Goal: Transaction & Acquisition: Purchase product/service

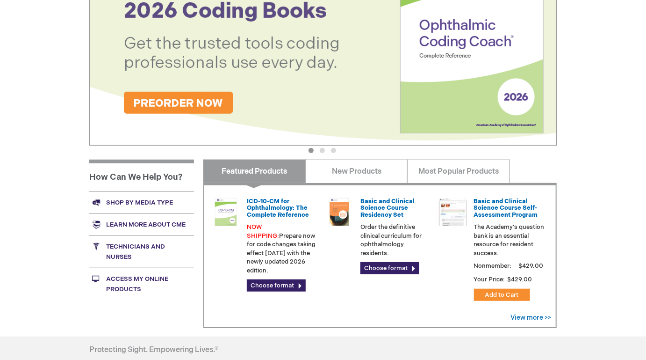
scroll to position [214, 0]
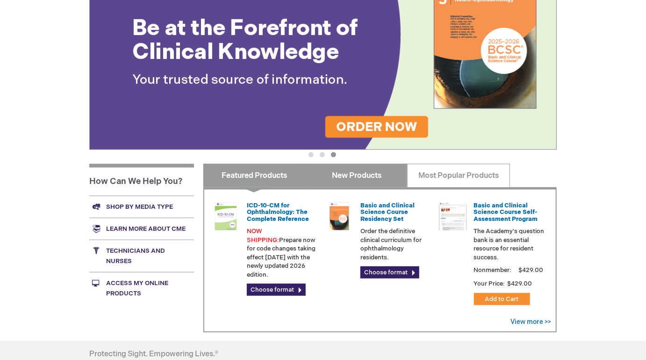
click at [366, 187] on link "New Products" at bounding box center [356, 175] width 102 height 23
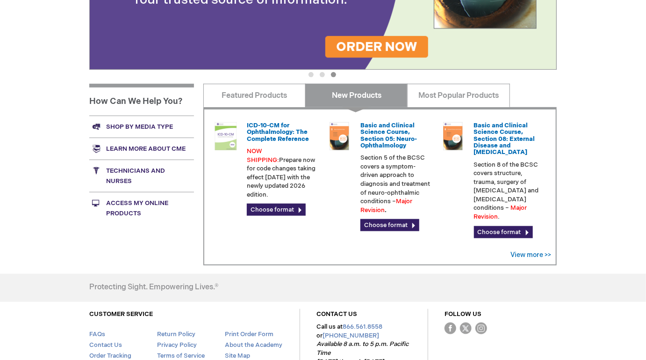
scroll to position [293, 0]
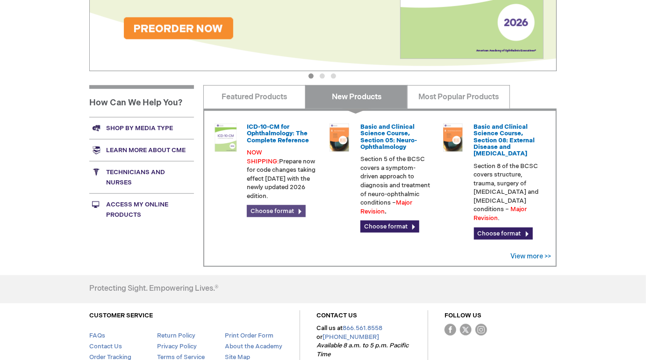
click at [287, 213] on link "Choose format" at bounding box center [276, 211] width 59 height 12
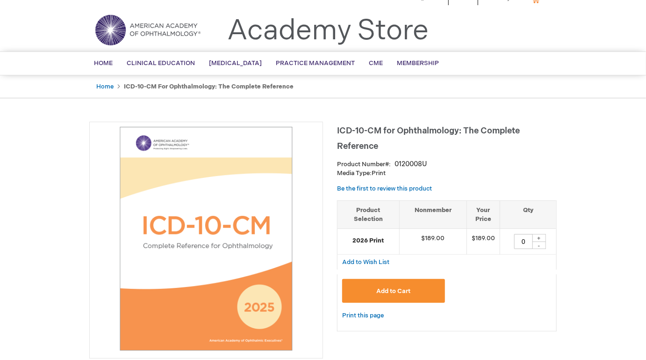
scroll to position [21, 0]
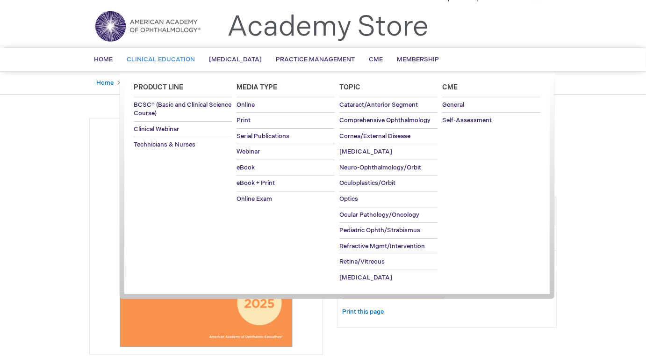
click at [163, 63] on span "Clinical Education" at bounding box center [161, 59] width 68 height 7
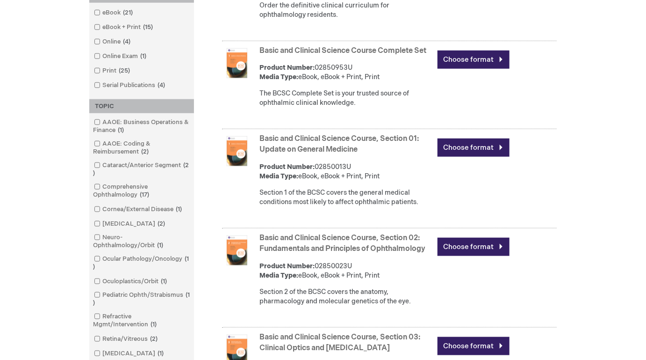
scroll to position [430, 0]
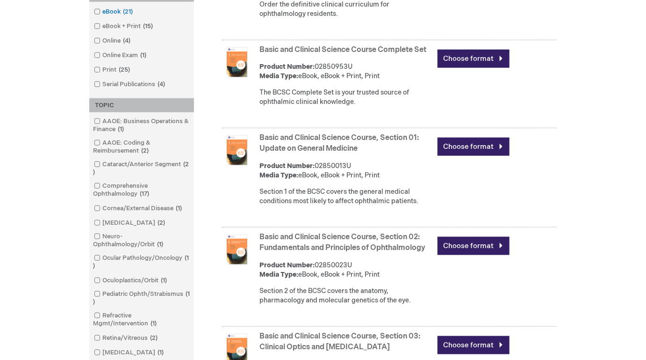
click at [100, 16] on link "eBook 21 items" at bounding box center [114, 11] width 45 height 9
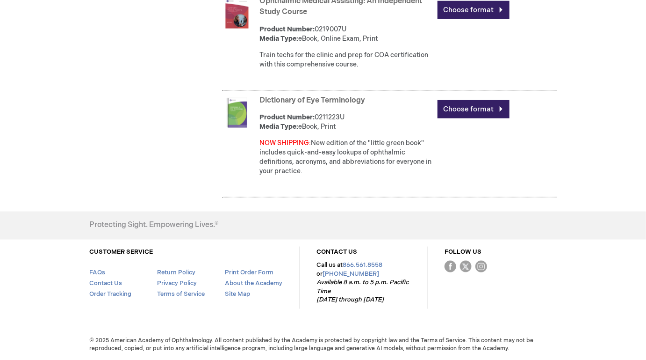
scroll to position [2944, 0]
click at [319, 93] on div "Dictionary of Eye Terminology Product Number: 0211223U Media Type: eBook, Print…" at bounding box center [407, 138] width 297 height 90
click at [235, 98] on img at bounding box center [237, 113] width 30 height 30
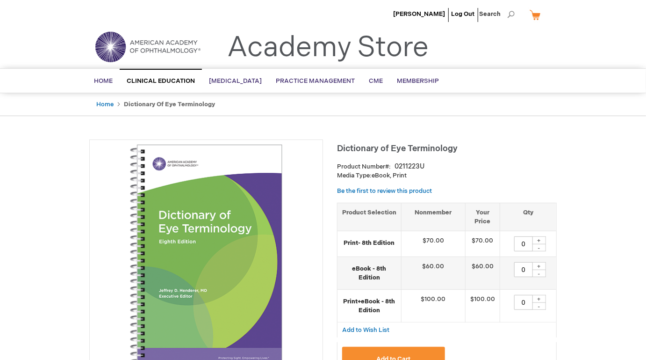
click at [374, 281] on strong "eBook - 8th Edition" at bounding box center [369, 272] width 54 height 17
click at [523, 277] on input "0" at bounding box center [523, 269] width 19 height 15
click at [541, 270] on div "+" at bounding box center [539, 266] width 14 height 8
type input "1"
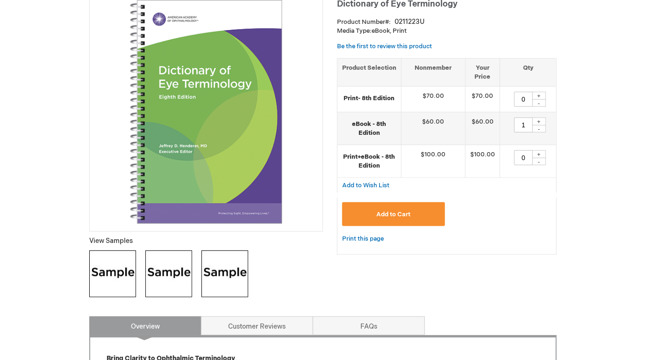
scroll to position [165, 0]
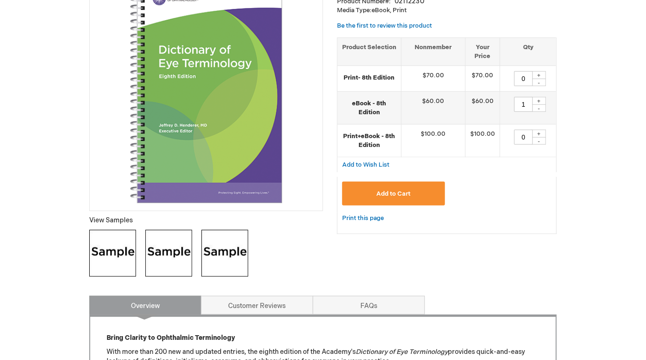
click at [388, 205] on button "Add to Cart" at bounding box center [393, 193] width 103 height 24
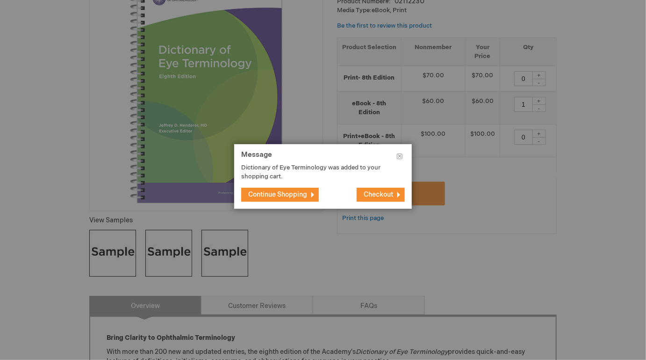
click at [307, 196] on span "Continue Shopping" at bounding box center [277, 194] width 59 height 8
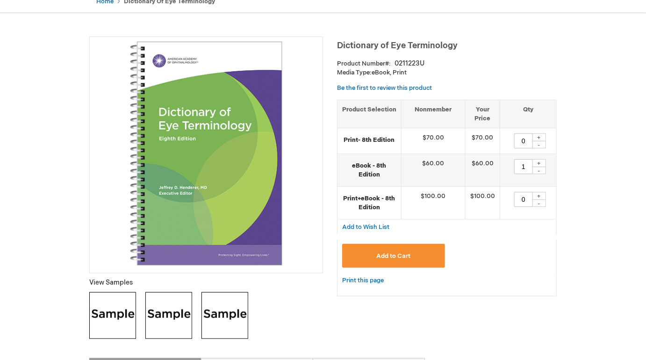
scroll to position [0, 0]
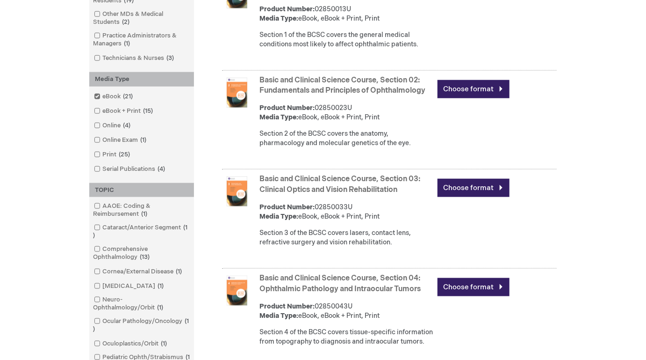
scroll to position [400, 0]
click at [129, 62] on link "Technicians & Nurses 3 items" at bounding box center [135, 57] width 86 height 9
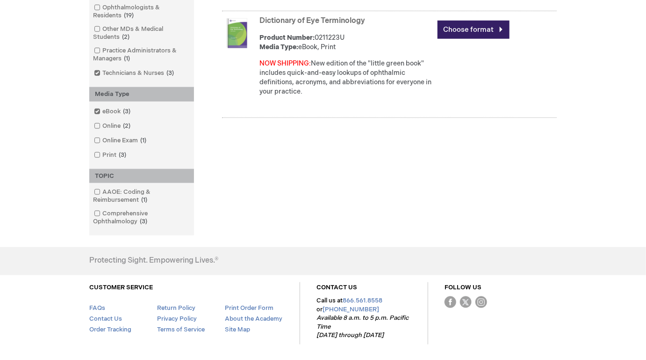
scroll to position [416, 0]
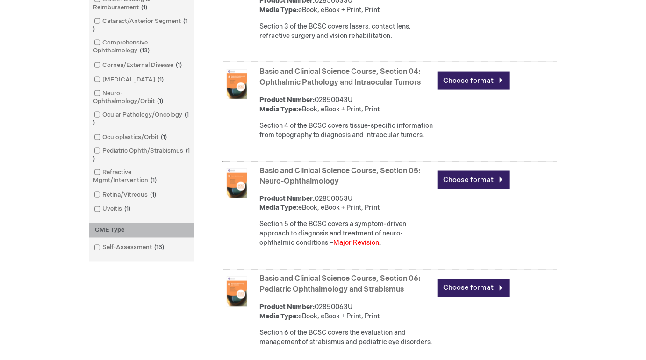
scroll to position [608, 0]
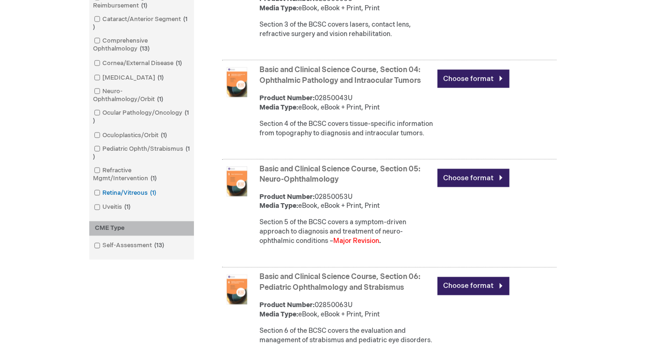
click at [115, 197] on link "Retina/Vitreous 1 item" at bounding box center [126, 192] width 68 height 9
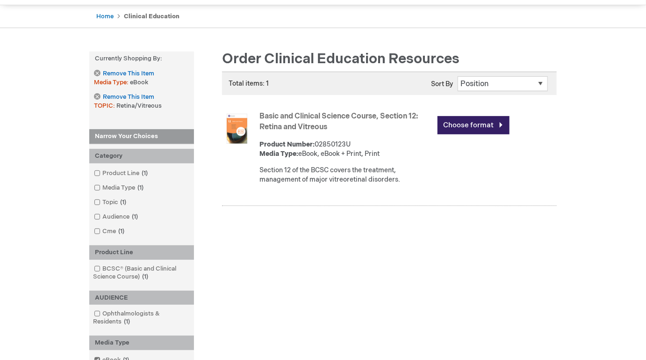
scroll to position [89, 0]
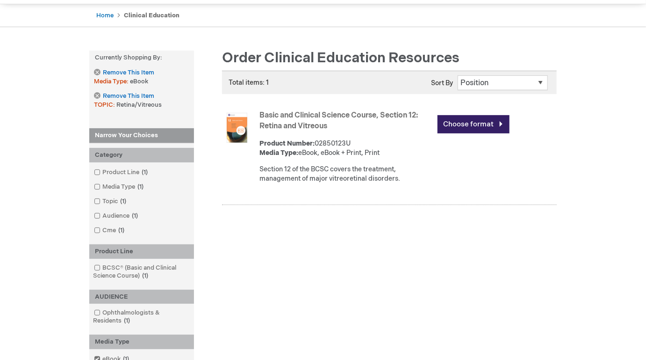
click at [297, 124] on link "Basic and Clinical Science Course, Section 12: Retina and Vitreous" at bounding box center [338, 121] width 158 height 20
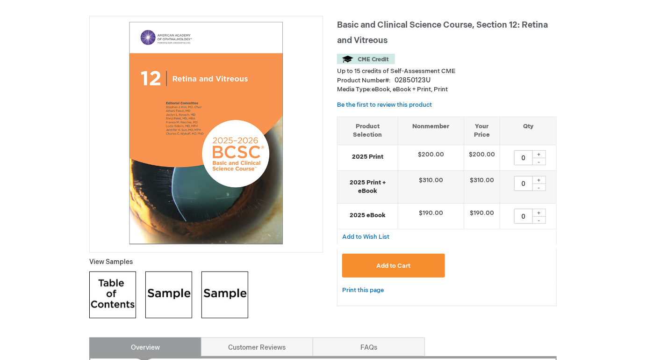
scroll to position [122, 0]
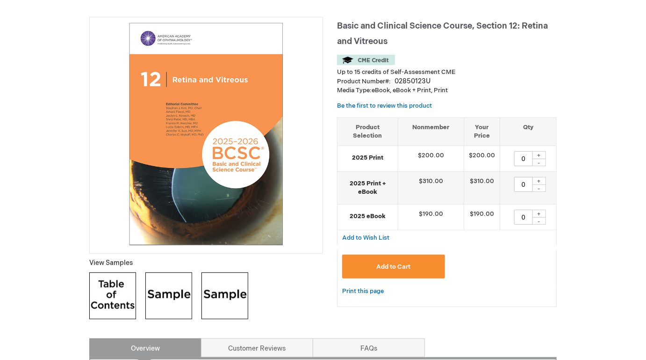
click at [542, 159] on div "+" at bounding box center [539, 155] width 14 height 8
type input "1"
click at [410, 270] on span "Add to Cart" at bounding box center [393, 266] width 34 height 7
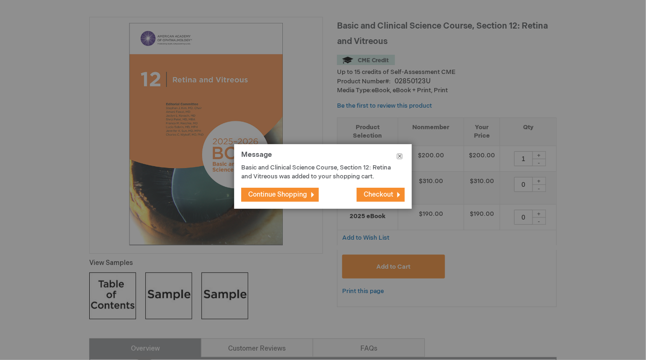
click at [401, 156] on button "Close" at bounding box center [400, 158] width 24 height 28
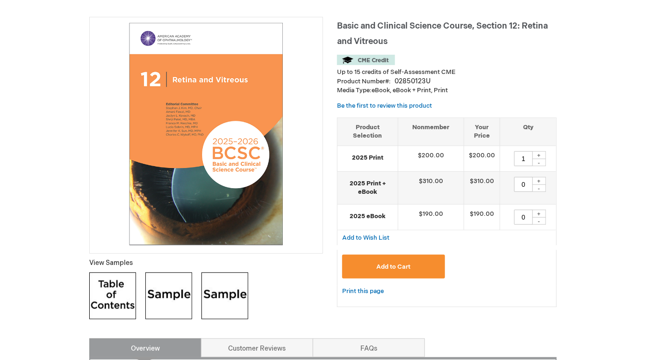
click at [371, 221] on strong "2025 eBook" at bounding box center [367, 216] width 51 height 9
click at [541, 217] on div "+" at bounding box center [539, 213] width 14 height 8
type input "1"
click at [542, 159] on div "+" at bounding box center [539, 155] width 14 height 8
click at [539, 166] on div "-" at bounding box center [539, 161] width 14 height 7
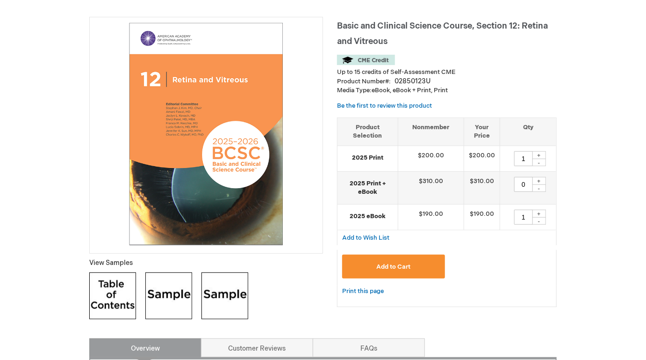
click at [539, 166] on div "-" at bounding box center [539, 161] width 14 height 7
type input "0"
click at [367, 278] on button "Add to Cart" at bounding box center [393, 266] width 103 height 24
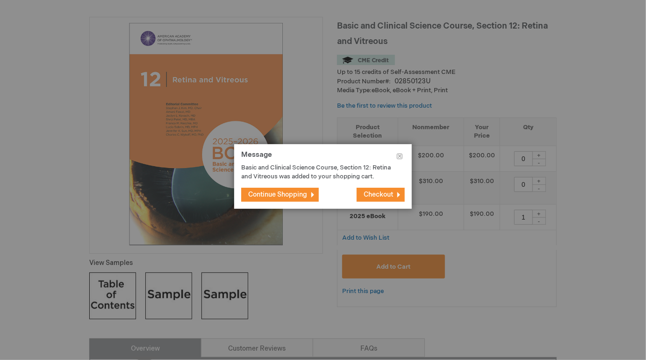
click at [307, 198] on span "Continue Shopping" at bounding box center [277, 194] width 59 height 8
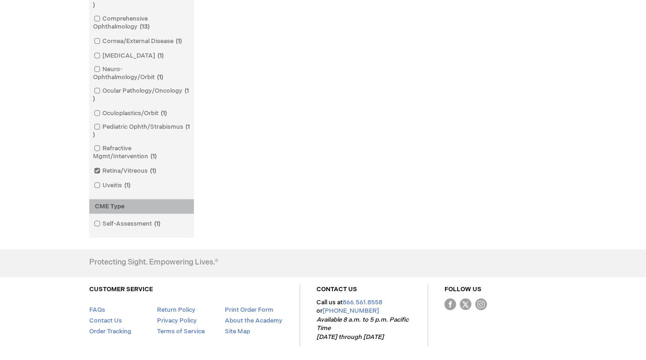
scroll to position [550, 0]
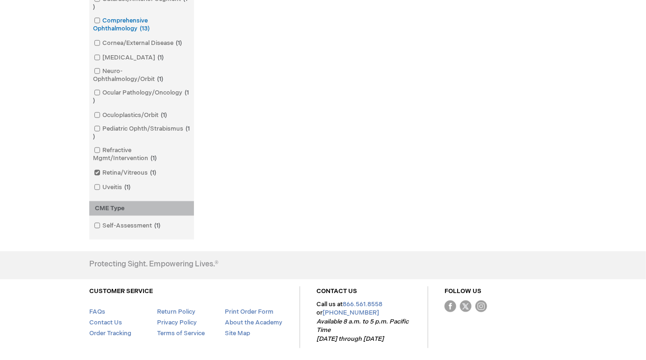
click at [129, 33] on link "Comprehensive Ophthalmology 13 items" at bounding box center [142, 24] width 100 height 17
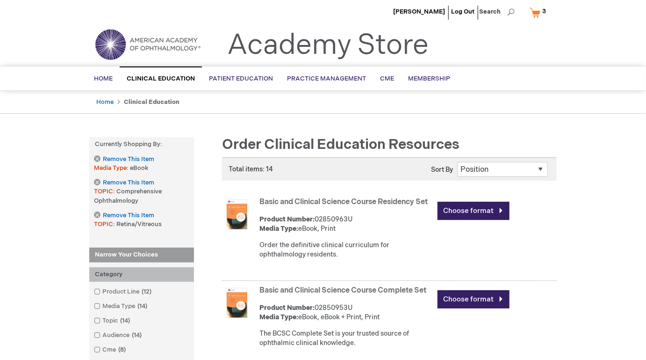
scroll to position [1, 0]
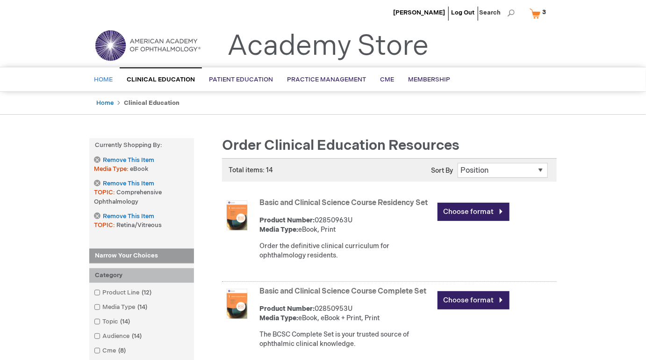
click at [107, 82] on span "Home" at bounding box center [103, 79] width 19 height 7
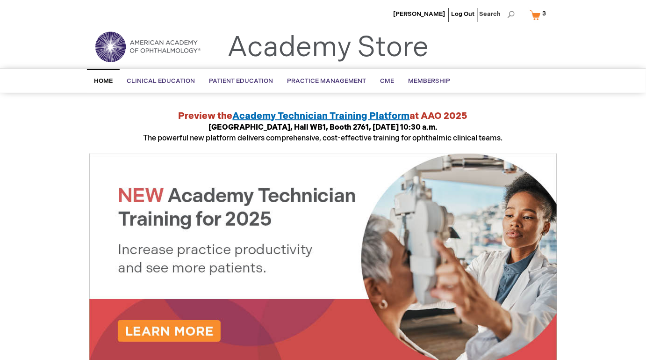
click at [119, 58] on img at bounding box center [148, 47] width 112 height 34
